Goal: Task Accomplishment & Management: Manage account settings

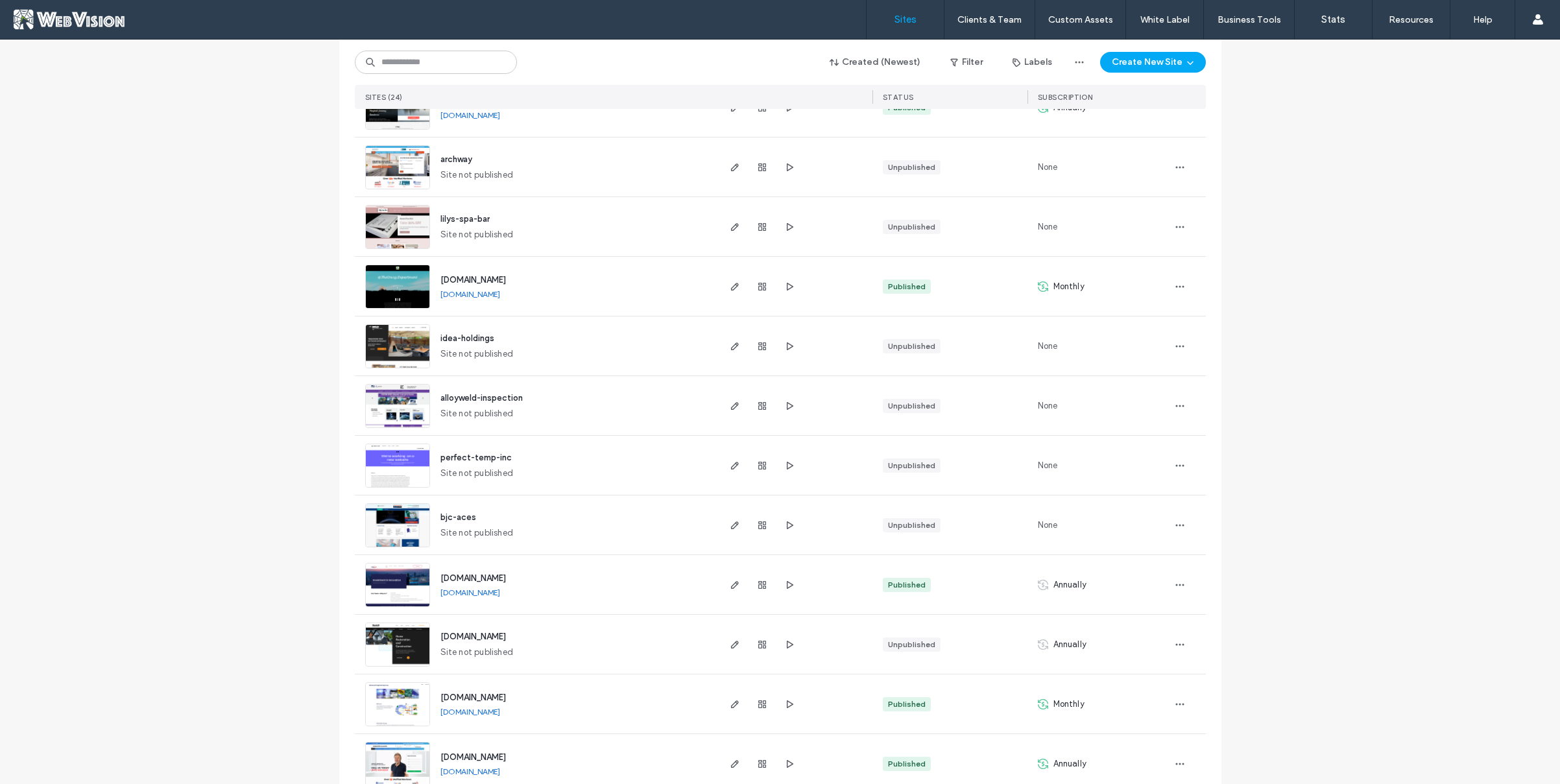
scroll to position [588, 0]
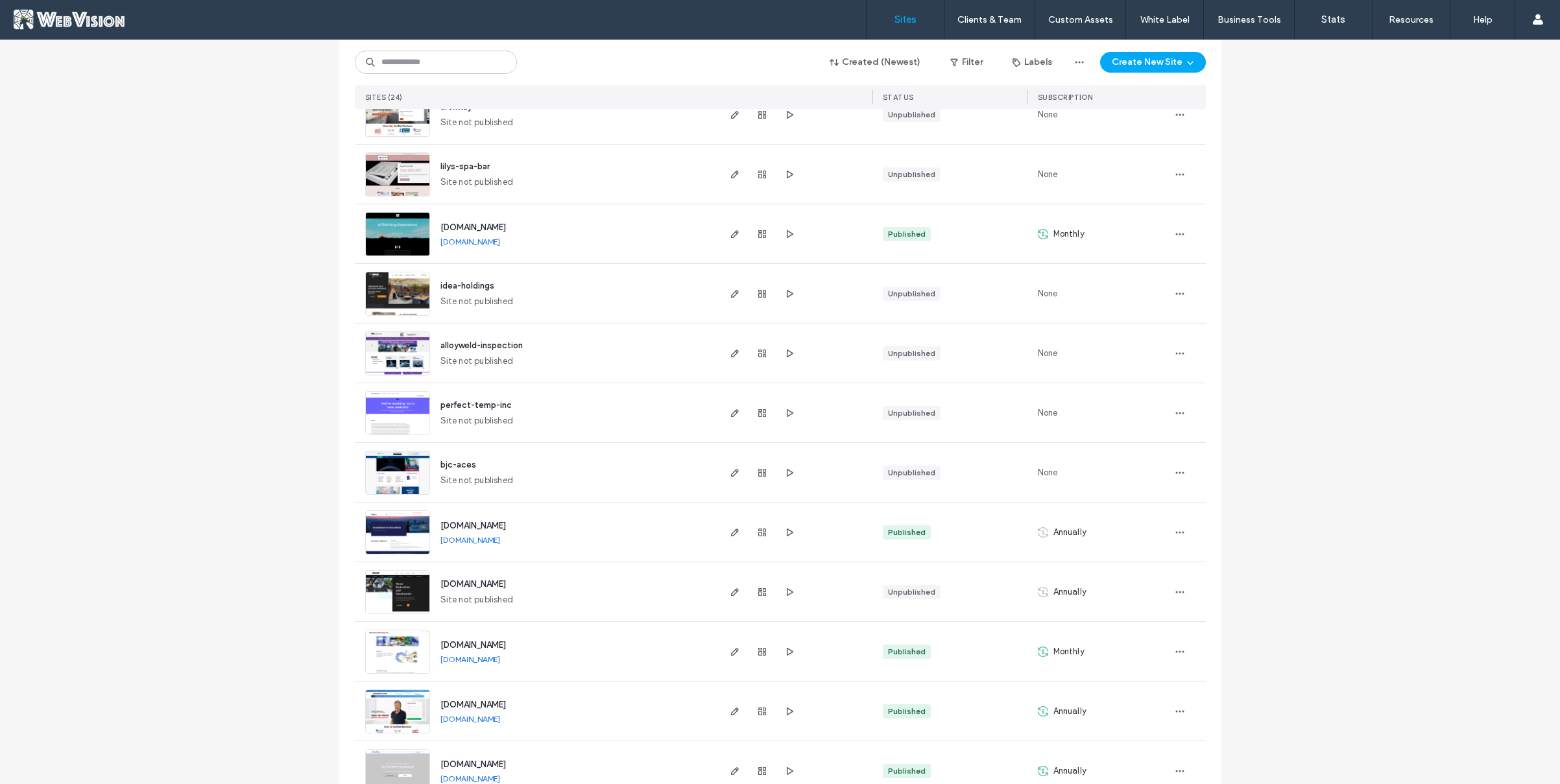
click at [471, 658] on link "[DOMAIN_NAME]" at bounding box center [470, 659] width 59 height 9
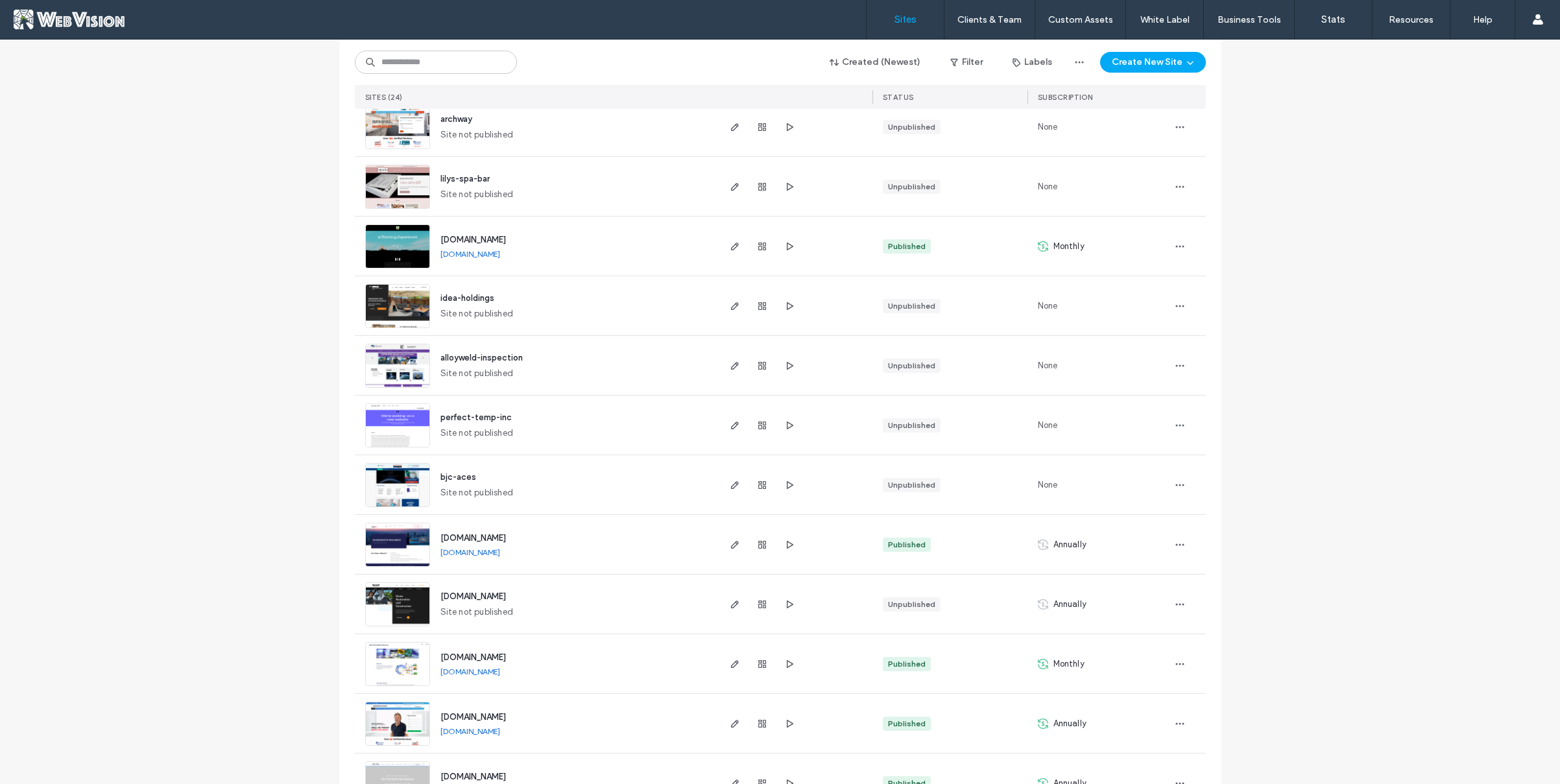
scroll to position [636, 0]
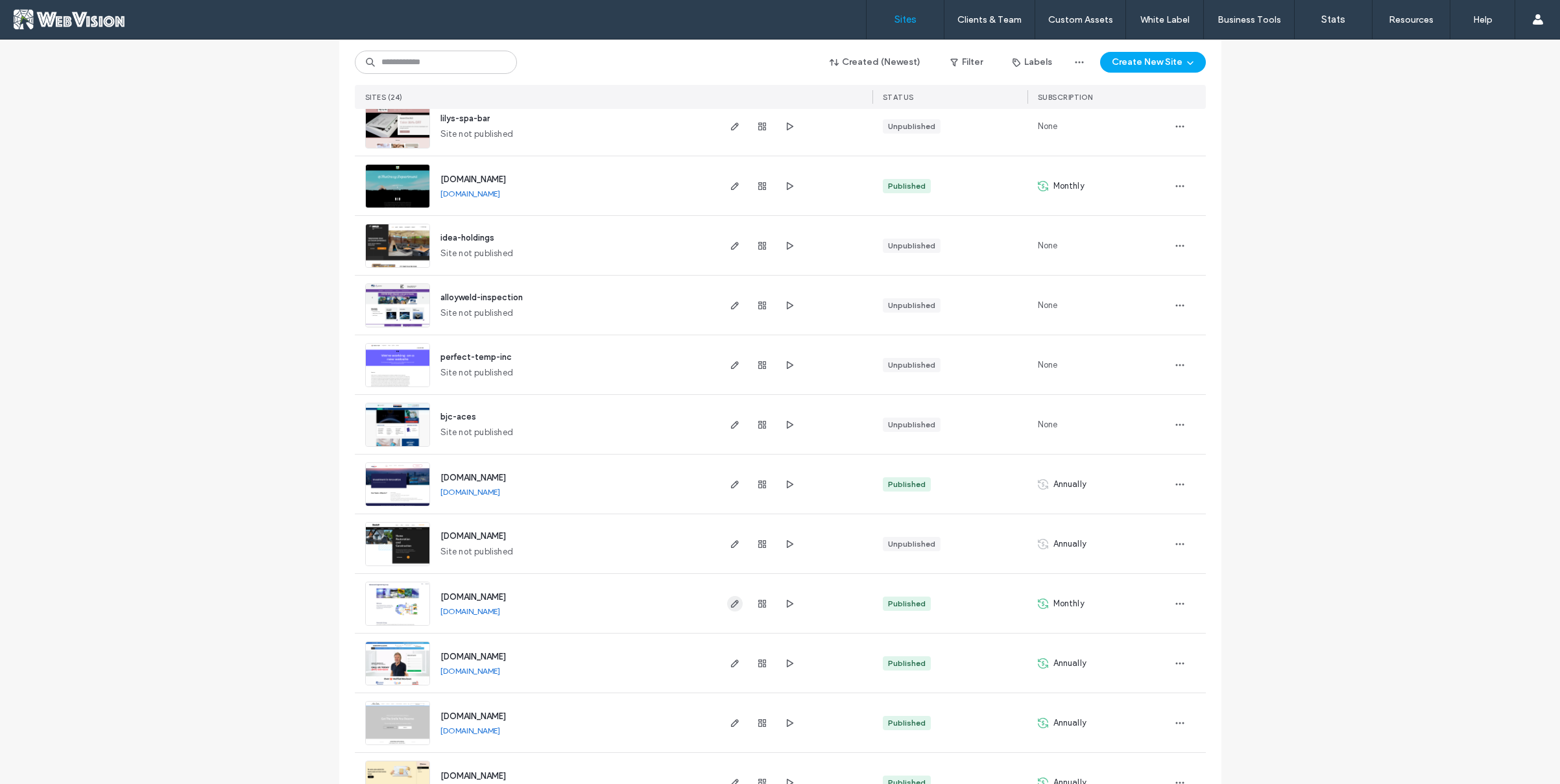
click at [730, 605] on icon "button" at bounding box center [735, 604] width 10 height 10
click at [758, 604] on icon "button" at bounding box center [762, 604] width 10 height 10
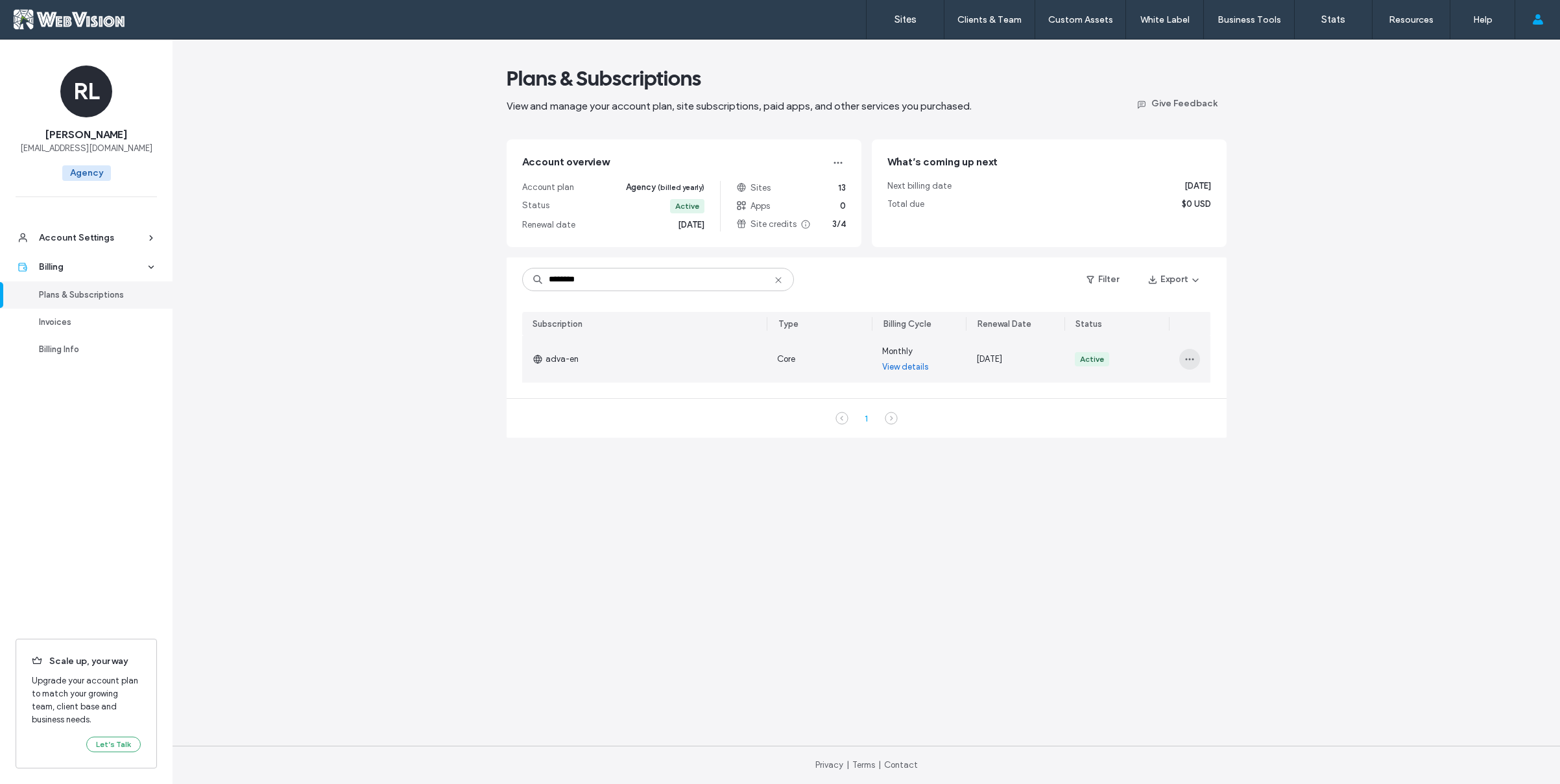
click at [1191, 355] on icon "button" at bounding box center [1189, 359] width 10 height 10
click at [1249, 417] on span "Turn Off Auto Renew" at bounding box center [1230, 417] width 78 height 13
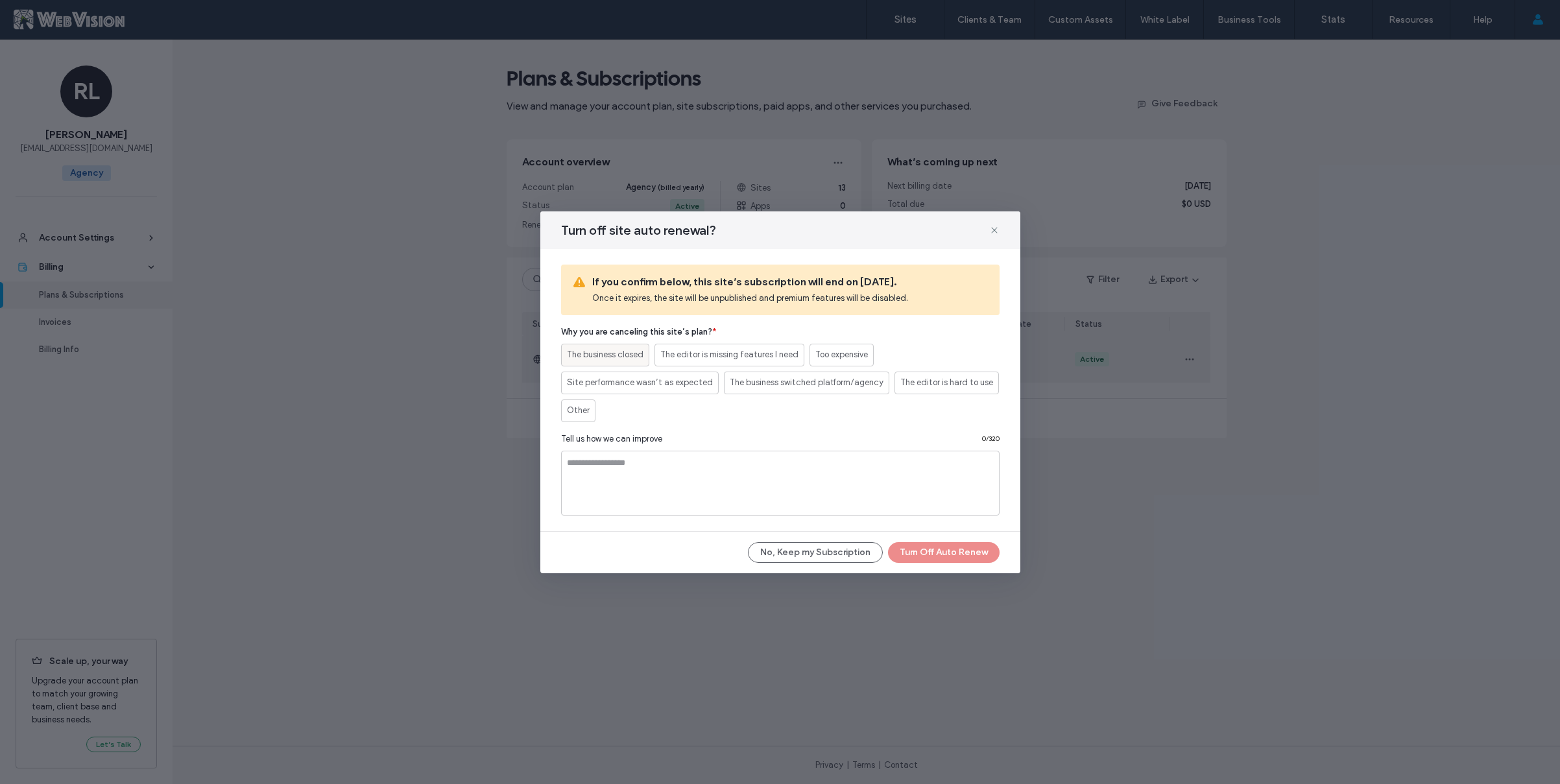
click at [604, 357] on span "The business closed" at bounding box center [604, 355] width 76 height 13
click at [581, 420] on div "Other" at bounding box center [578, 411] width 23 height 22
click at [922, 549] on button "Turn Off Auto Renew" at bounding box center [943, 552] width 111 height 21
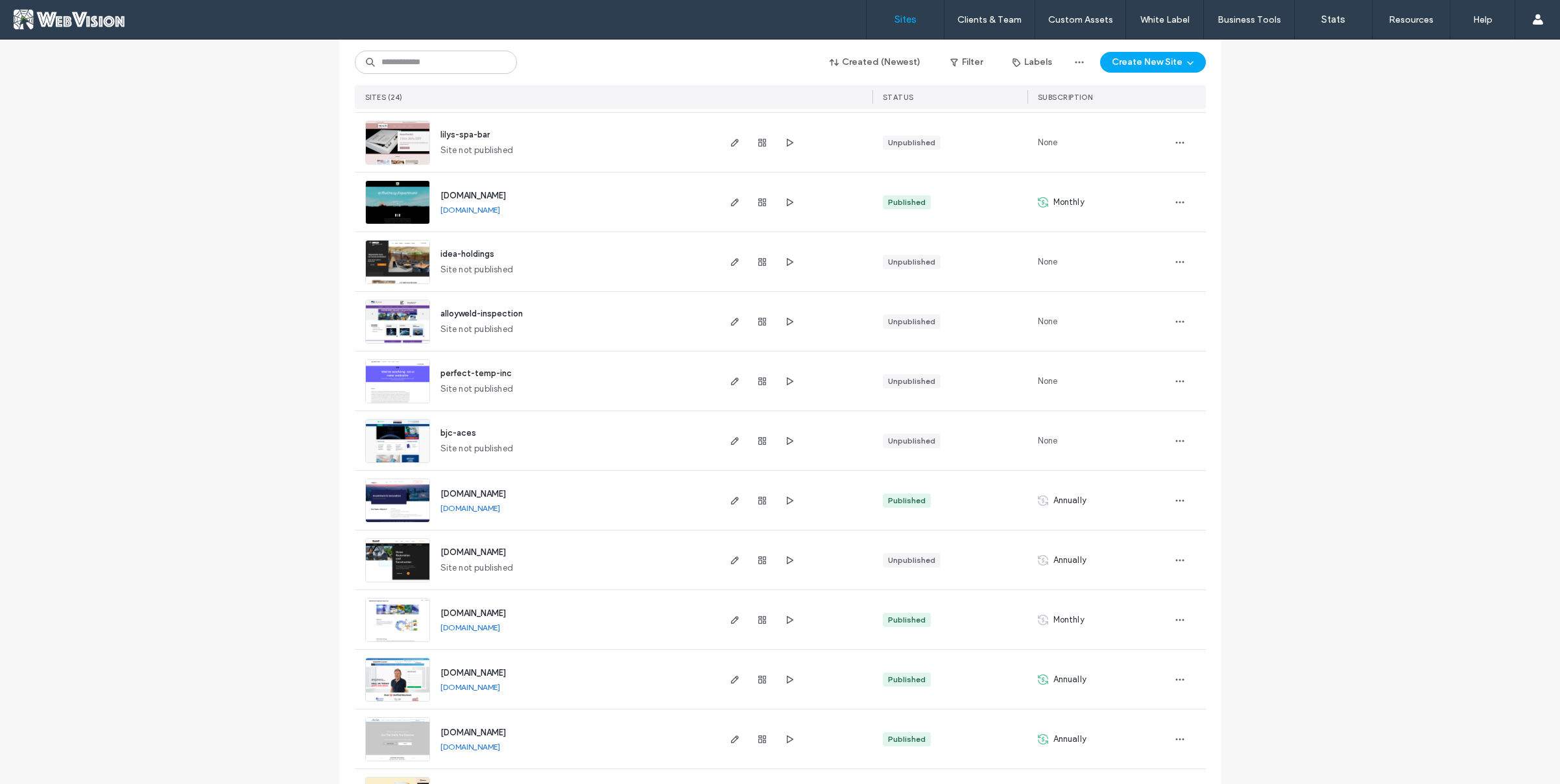
scroll to position [845, 0]
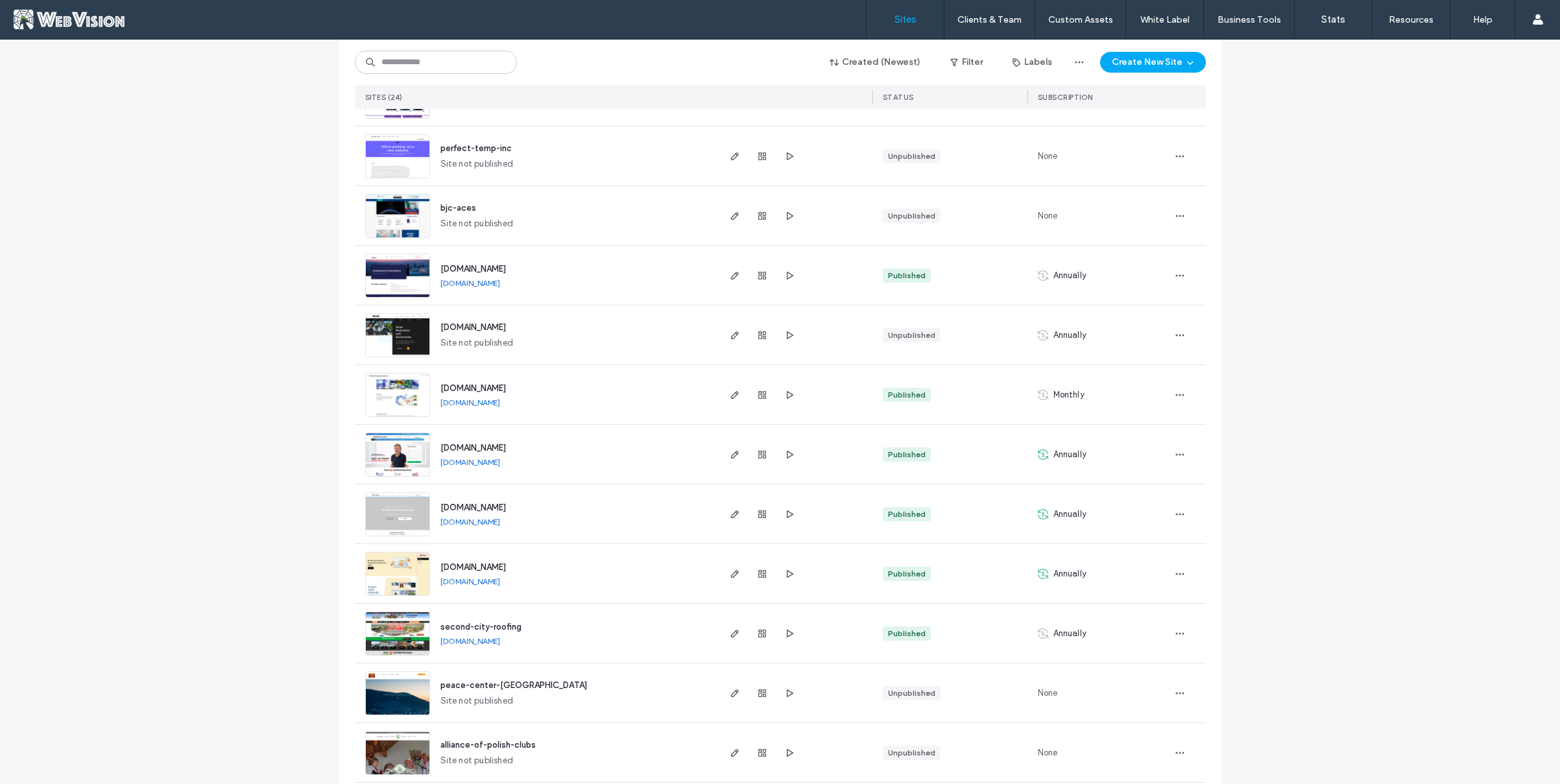
click at [490, 462] on link "[DOMAIN_NAME]" at bounding box center [470, 462] width 59 height 9
click at [1177, 456] on icon "button" at bounding box center [1179, 454] width 10 height 10
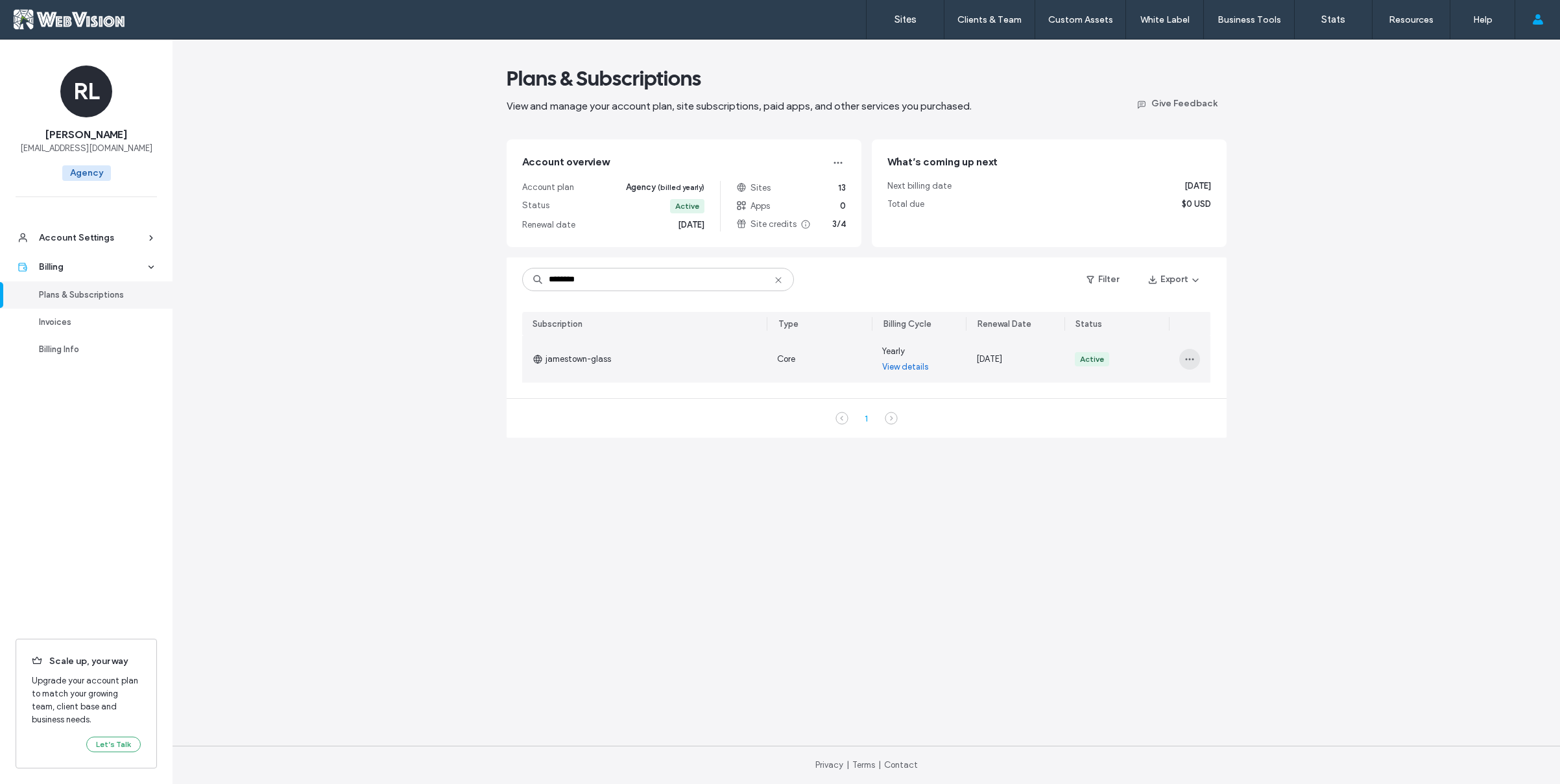
click at [1199, 357] on span "button" at bounding box center [1189, 359] width 21 height 21
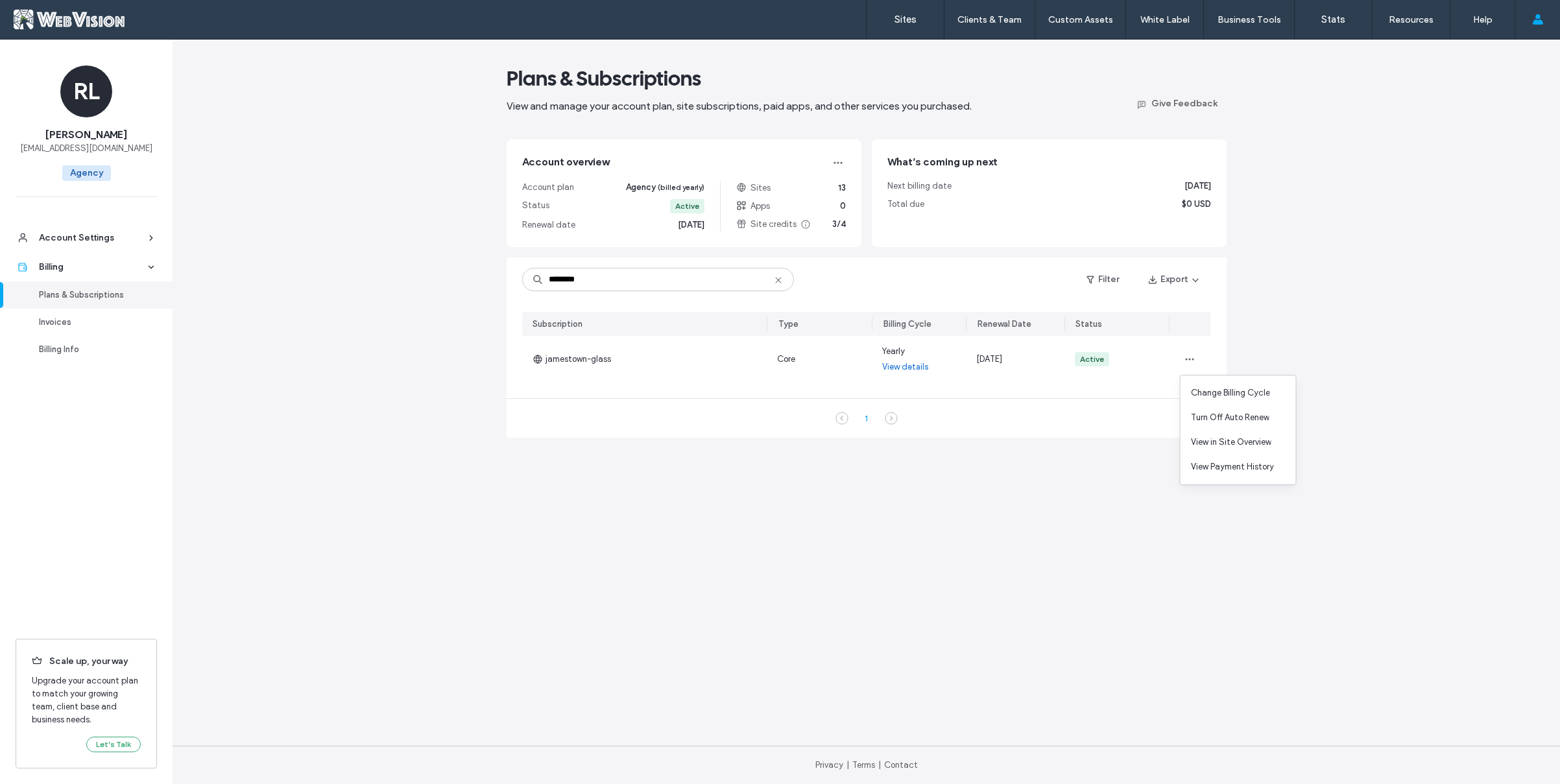
click at [1272, 313] on div "Plans & Subscriptions View and manage your account plan, site subscriptions, pa…" at bounding box center [866, 412] width 1388 height 745
click at [839, 163] on icon "button" at bounding box center [837, 162] width 10 height 10
click at [803, 186] on div "Change Plan" at bounding box center [787, 194] width 115 height 24
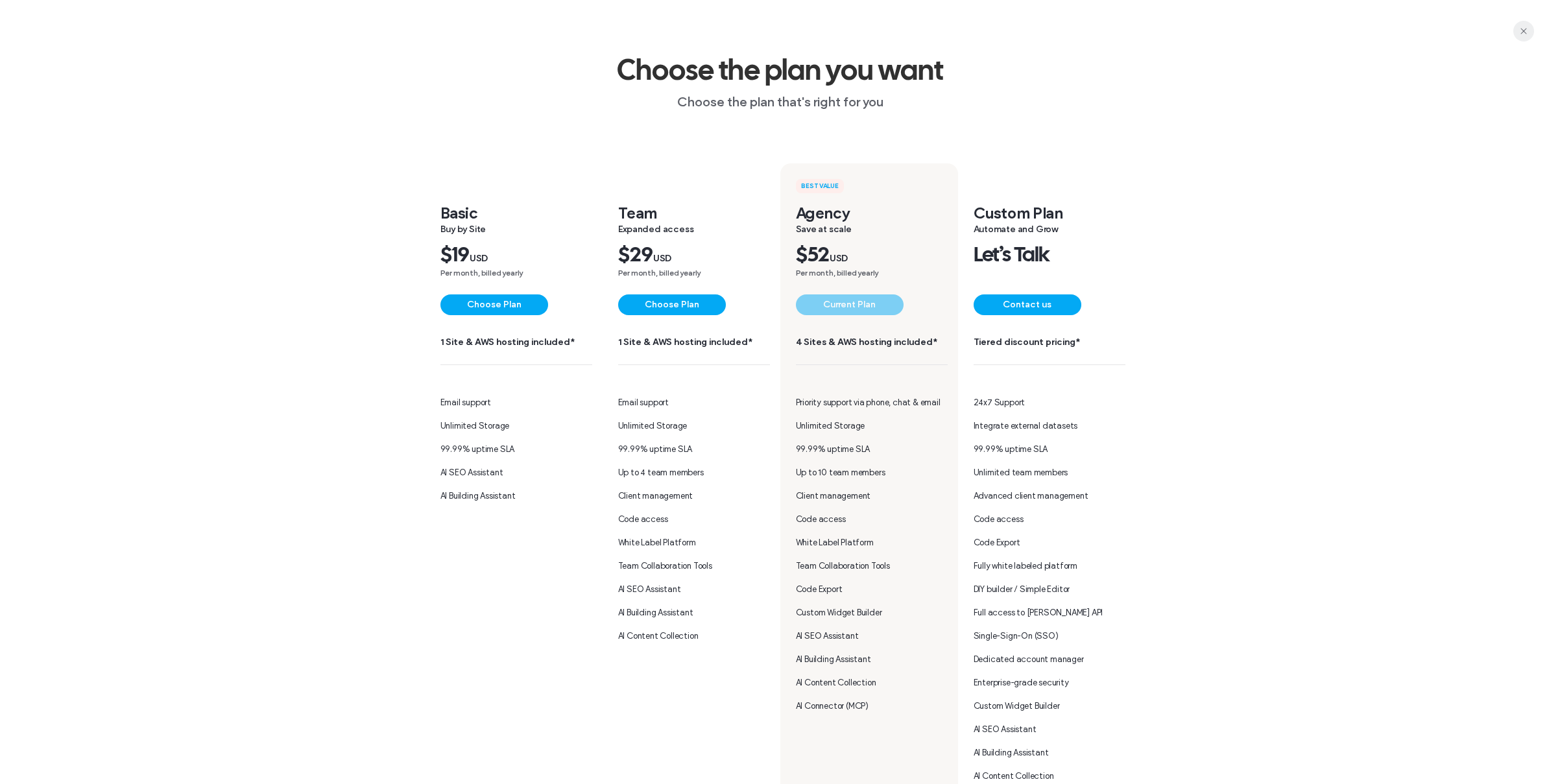
click at [1519, 37] on span "button" at bounding box center [1524, 31] width 21 height 21
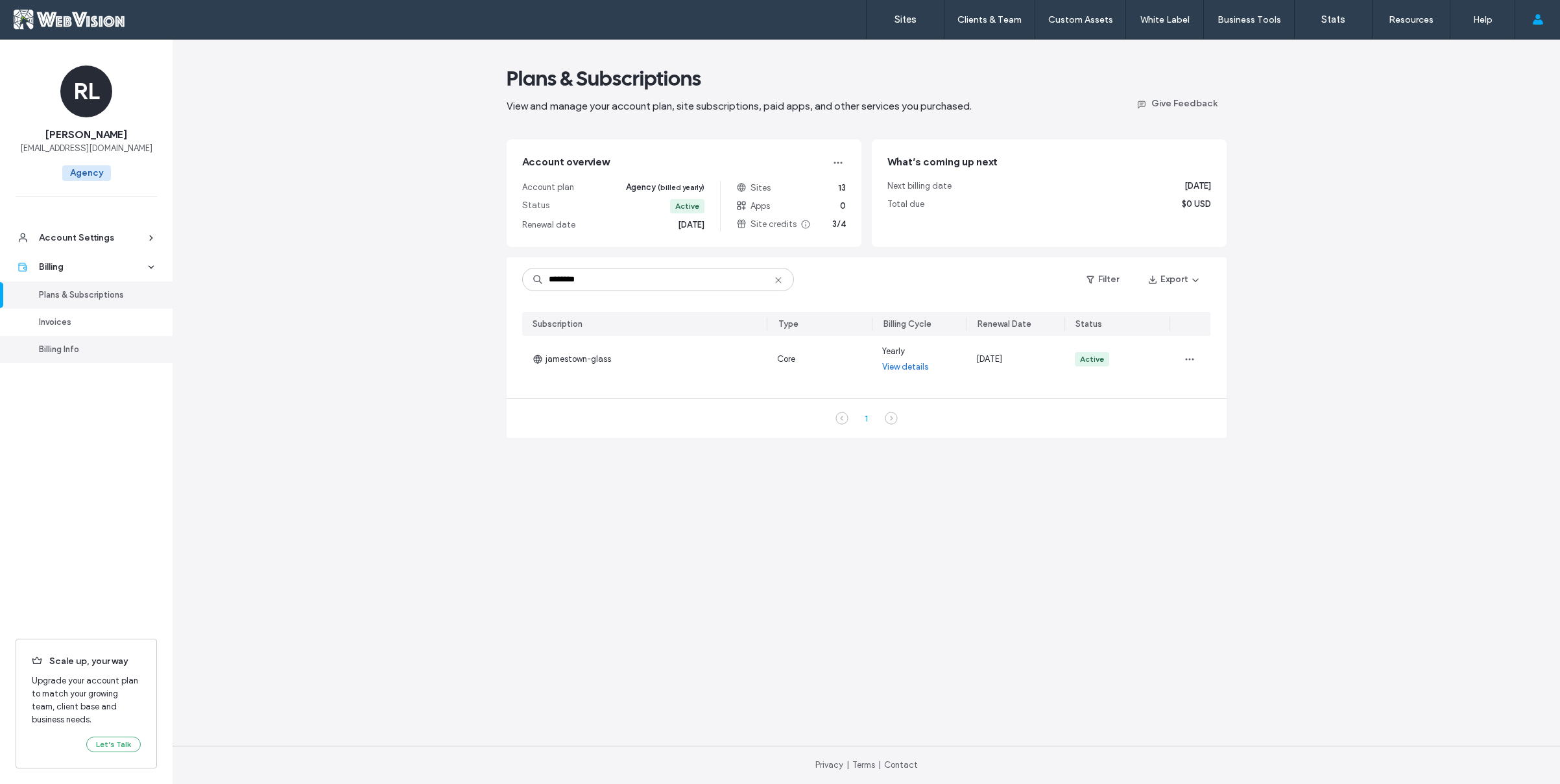
click at [71, 357] on link "Billing Info" at bounding box center [86, 350] width 172 height 27
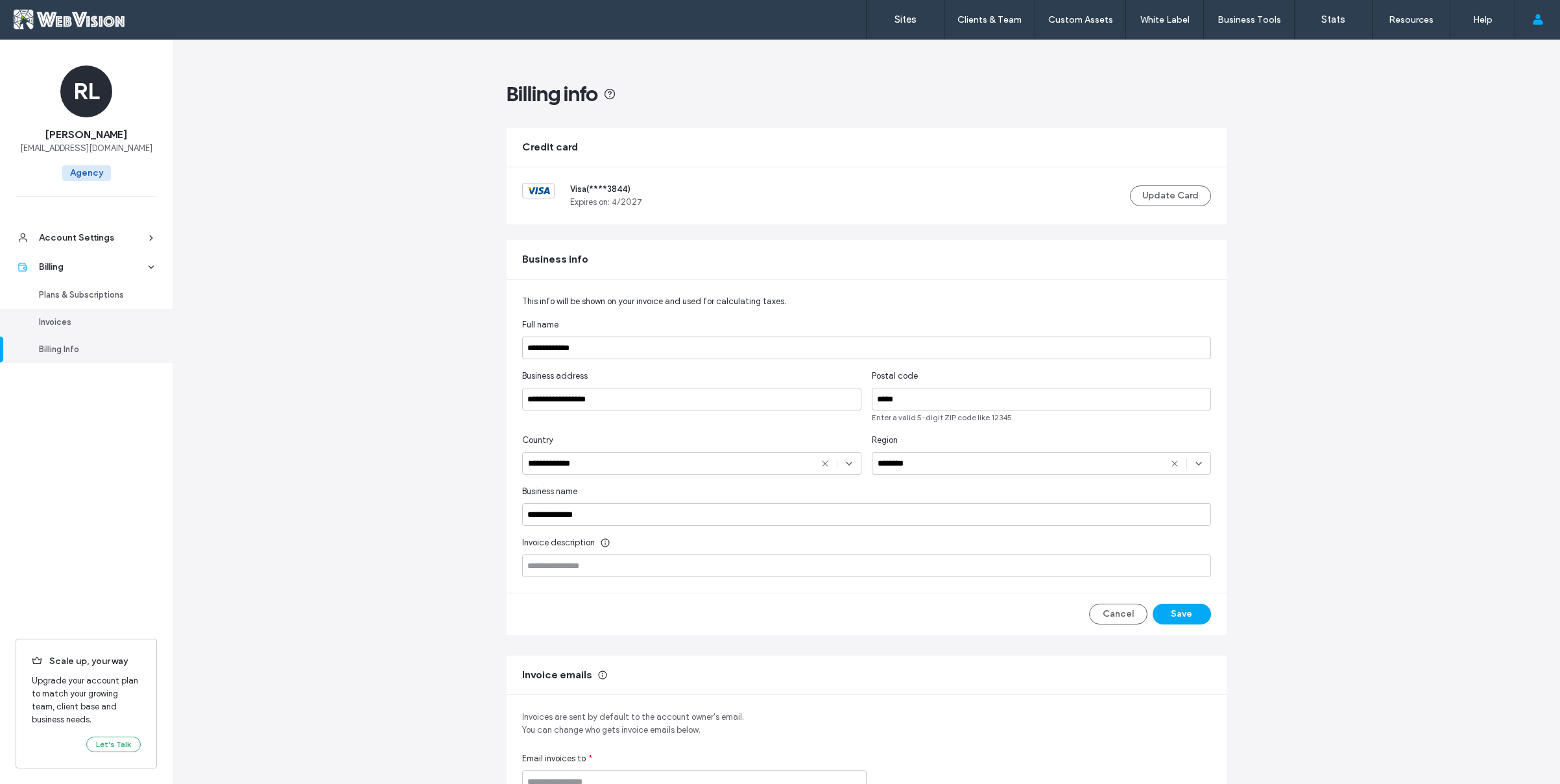
click at [95, 330] on link "Invoices" at bounding box center [86, 322] width 172 height 27
